Goal: Find specific page/section: Find specific page/section

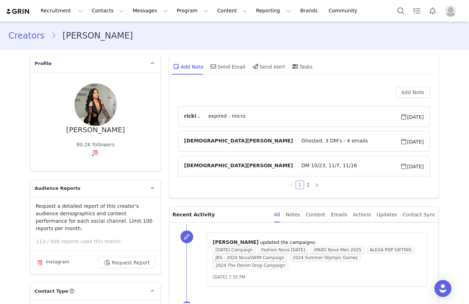
scroll to position [0, 0]
click at [315, 185] on icon "icon: right" at bounding box center [317, 185] width 4 height 4
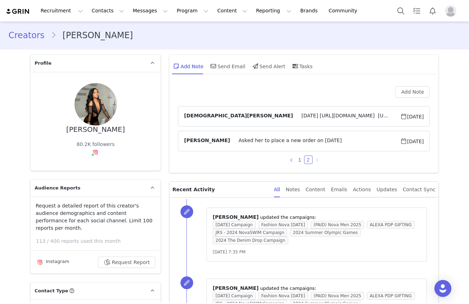
click at [292, 160] on icon "icon: left" at bounding box center [291, 160] width 4 height 4
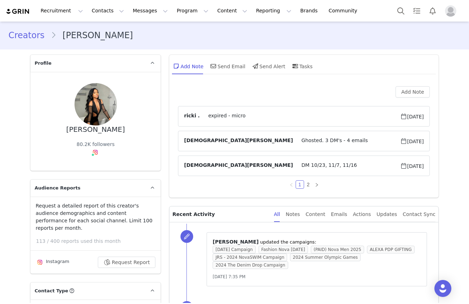
click at [290, 97] on div "Add Note" at bounding box center [304, 91] width 252 height 11
click at [289, 87] on div "Add Note" at bounding box center [304, 91] width 252 height 11
click at [289, 77] on div "Add Note Send Email Send Alert Tasks" at bounding box center [304, 69] width 270 height 28
click at [289, 98] on div "Add Note ricki . expired - micro [DATE] [PERSON_NAME] Ghosted. 3 DM's - 4 email…" at bounding box center [304, 137] width 252 height 102
click at [288, 91] on div "Add Note" at bounding box center [304, 91] width 252 height 11
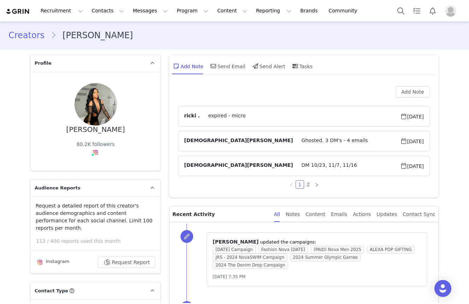
click at [288, 82] on div "Add Note Send Email Send Alert Tasks" at bounding box center [304, 69] width 270 height 28
click at [285, 75] on div "Add Note Send Email Send Alert Tasks" at bounding box center [304, 69] width 270 height 28
click at [249, 146] on article "[PERSON_NAME] Ghosted. 3 DM's - 4 emails [DATE]" at bounding box center [304, 141] width 252 height 20
click at [293, 142] on span "Ghosted. 3 DM's - 4 emails" at bounding box center [346, 141] width 107 height 8
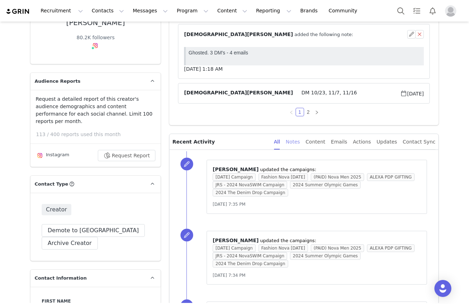
scroll to position [108, 0]
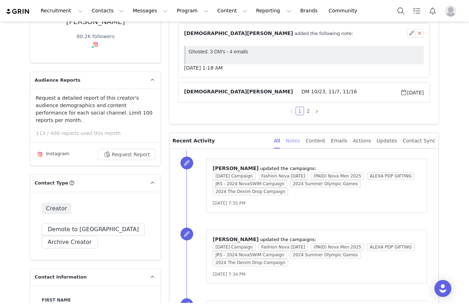
click at [300, 143] on div "Notes" at bounding box center [293, 141] width 14 height 16
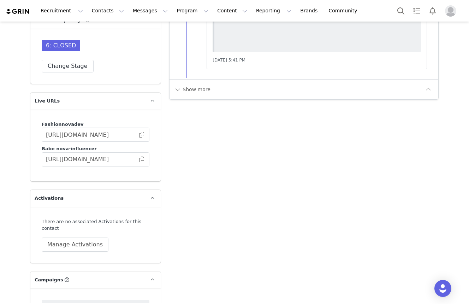
scroll to position [2412, 0]
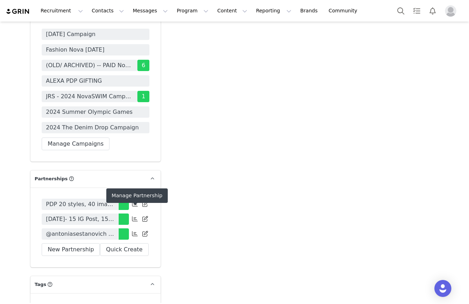
click at [133, 231] on icon at bounding box center [135, 234] width 6 height 6
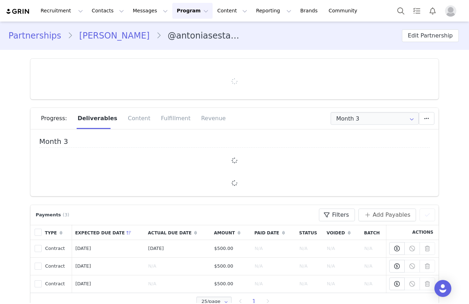
type input "+44 ([GEOGRAPHIC_DATA])"
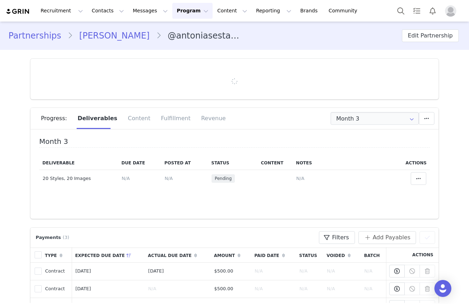
click at [99, 87] on div at bounding box center [234, 79] width 408 height 41
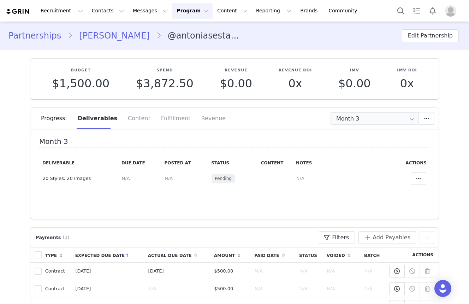
click at [96, 68] on p "Budget" at bounding box center [81, 70] width 58 height 6
click at [25, 83] on section "Budget $1,500.00 Spend $3,872.50 Revenue $0.00 Revenue ROI 0x IMV $0.00 IMV ROI…" at bounding box center [234, 134] width 419 height 169
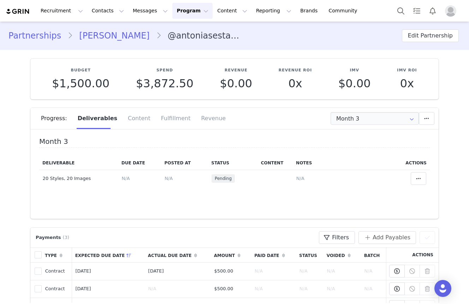
click at [25, 83] on section "Budget $1,500.00 Spend $3,872.50 Revenue $0.00 Revenue ROI 0x IMV $0.00 IMV ROI…" at bounding box center [234, 134] width 419 height 169
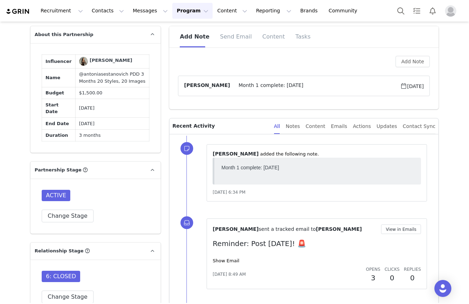
scroll to position [321, 0]
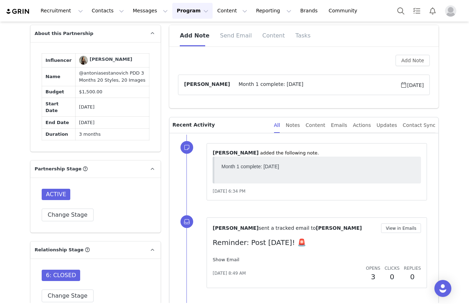
click at [234, 259] on link "Show Email" at bounding box center [226, 259] width 26 height 5
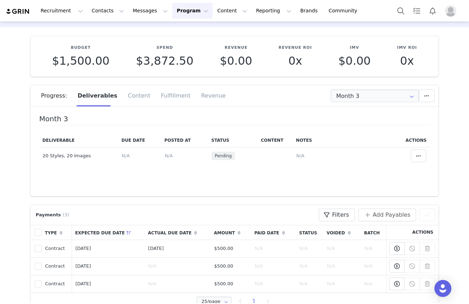
scroll to position [0, 0]
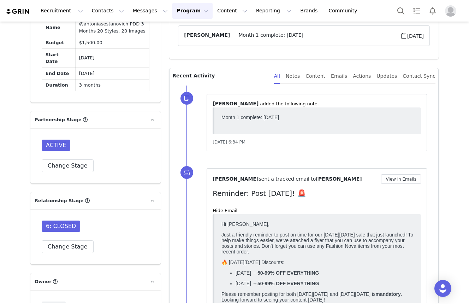
scroll to position [432, 0]
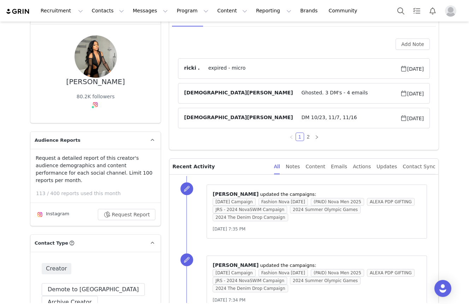
scroll to position [53, 0]
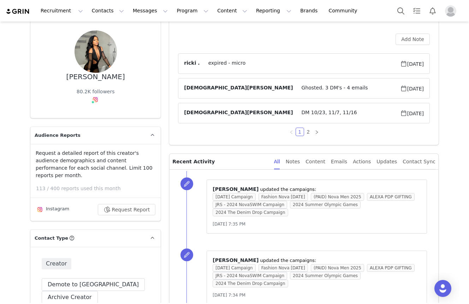
click at [31, 55] on div "[PERSON_NAME] 80.2K followers" at bounding box center [95, 68] width 130 height 99
